Goal: Navigation & Orientation: Find specific page/section

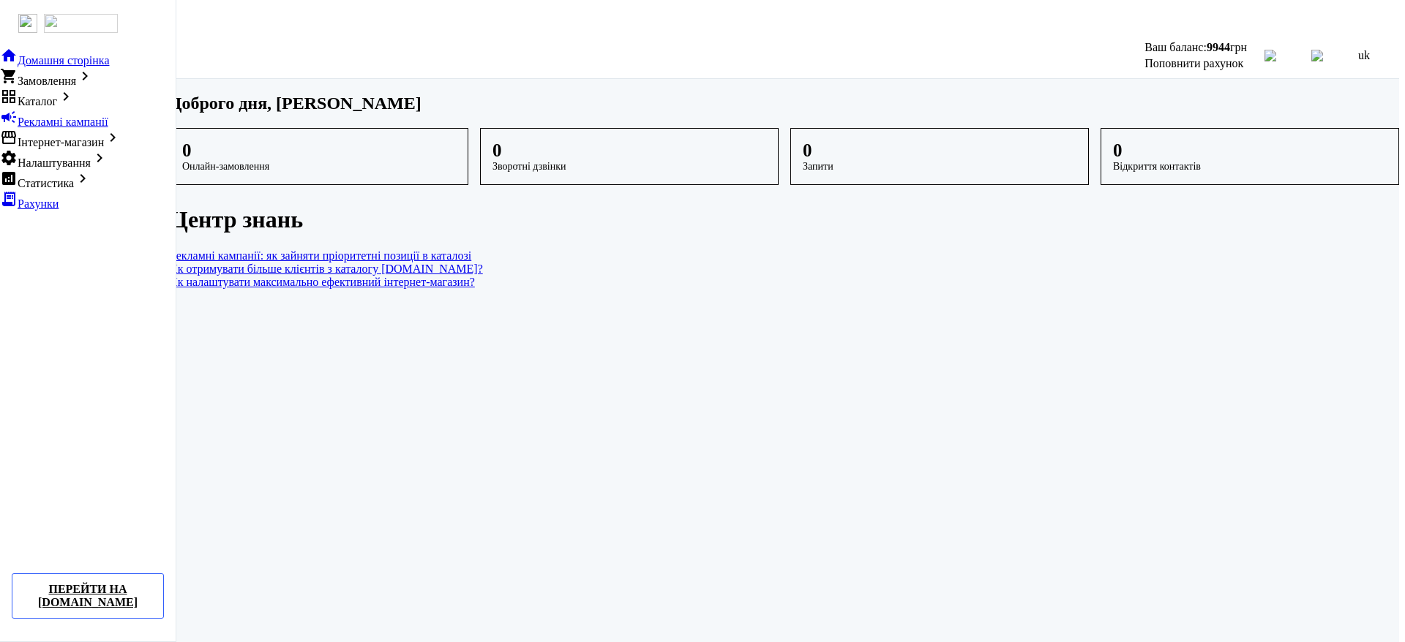
click at [272, 176] on main "Доброго дня, [PERSON_NAME] 0 Онлайн-замовлення 0 Зворотні дзвінки 0 Запити 0 Ві…" at bounding box center [784, 191] width 1229 height 195
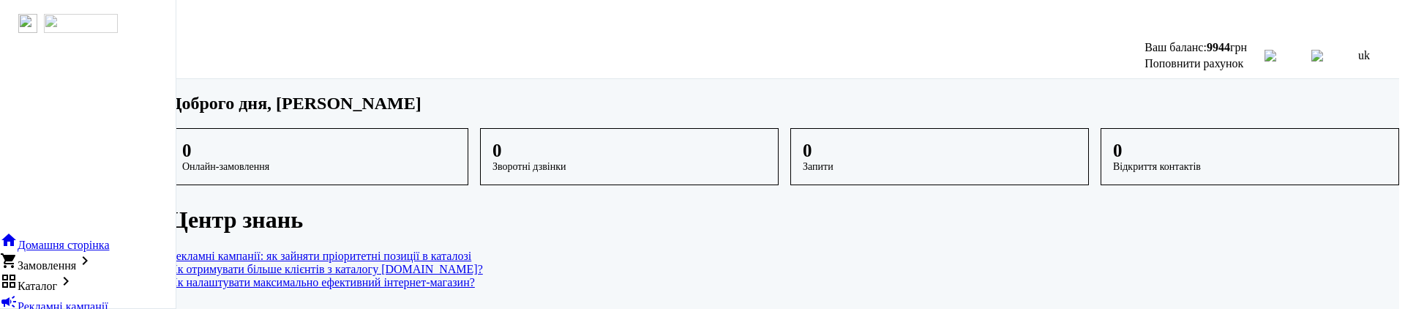
click at [261, 209] on main "Доброго дня, Дермельов Олександр Олександрович 0 Онлайн-замовлення 0 Зворотні д…" at bounding box center [784, 191] width 1229 height 195
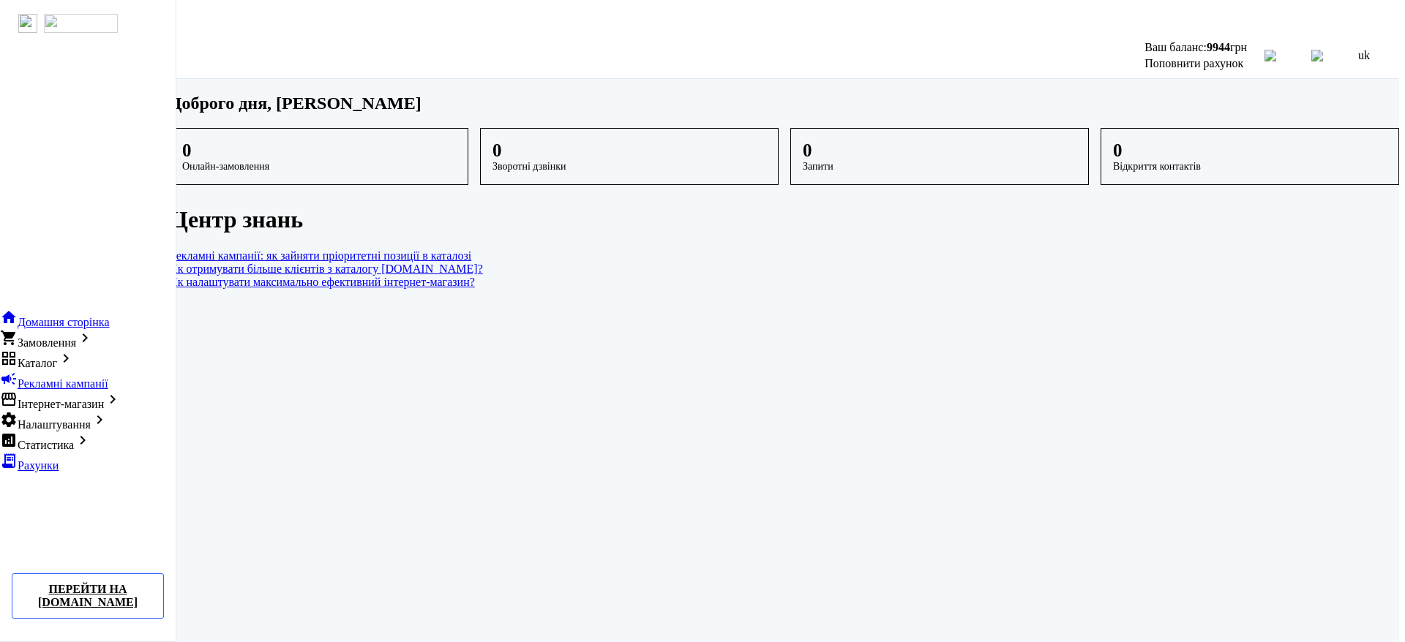
click at [355, 289] on main "Доброго дня, Дермельов Олександр Олександрович 0 Онлайн-замовлення 0 Зворотні д…" at bounding box center [784, 191] width 1229 height 195
click at [294, 288] on main "Доброго дня, Дермельов Олександр Олександрович 0 Онлайн-замовлення 0 Зворотні д…" at bounding box center [784, 191] width 1229 height 195
